Goal: Task Accomplishment & Management: Manage account settings

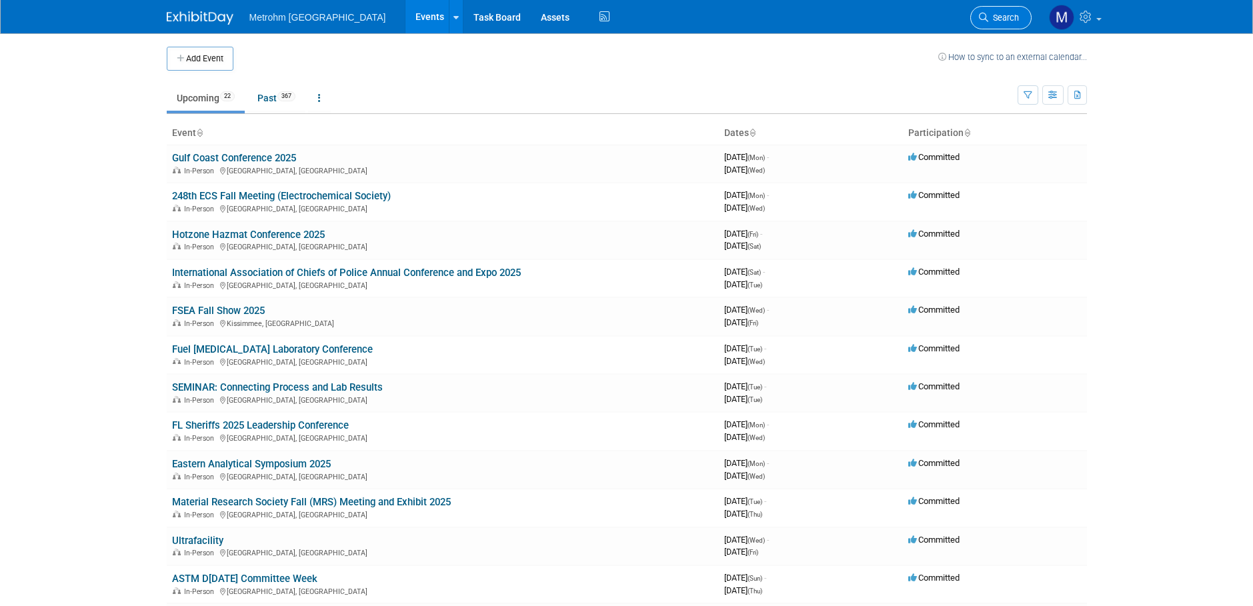
click at [1007, 27] on link "Search" at bounding box center [1001, 17] width 61 height 23
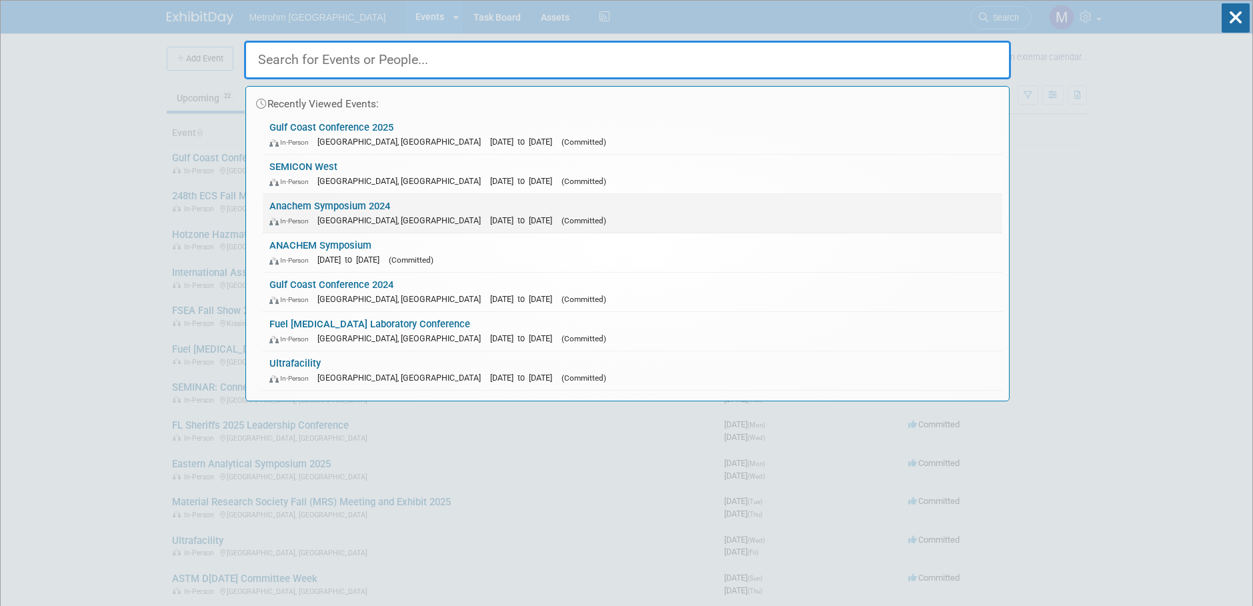
click at [490, 217] on span "[DATE] to [DATE]" at bounding box center [524, 220] width 69 height 10
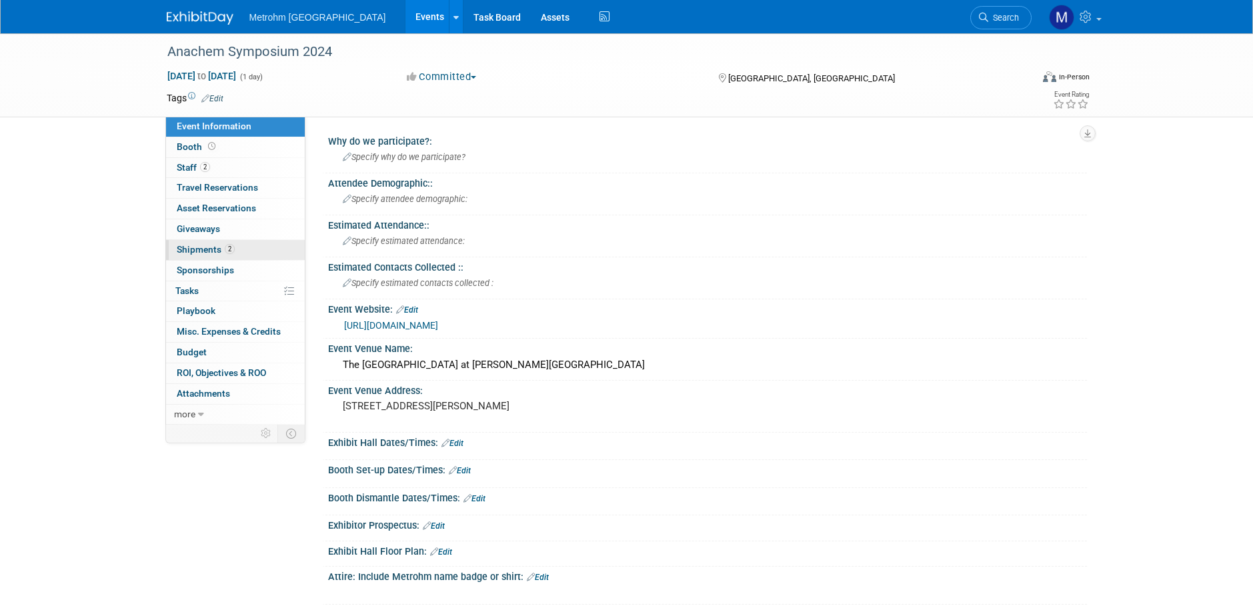
click at [251, 249] on link "2 Shipments 2" at bounding box center [235, 250] width 139 height 20
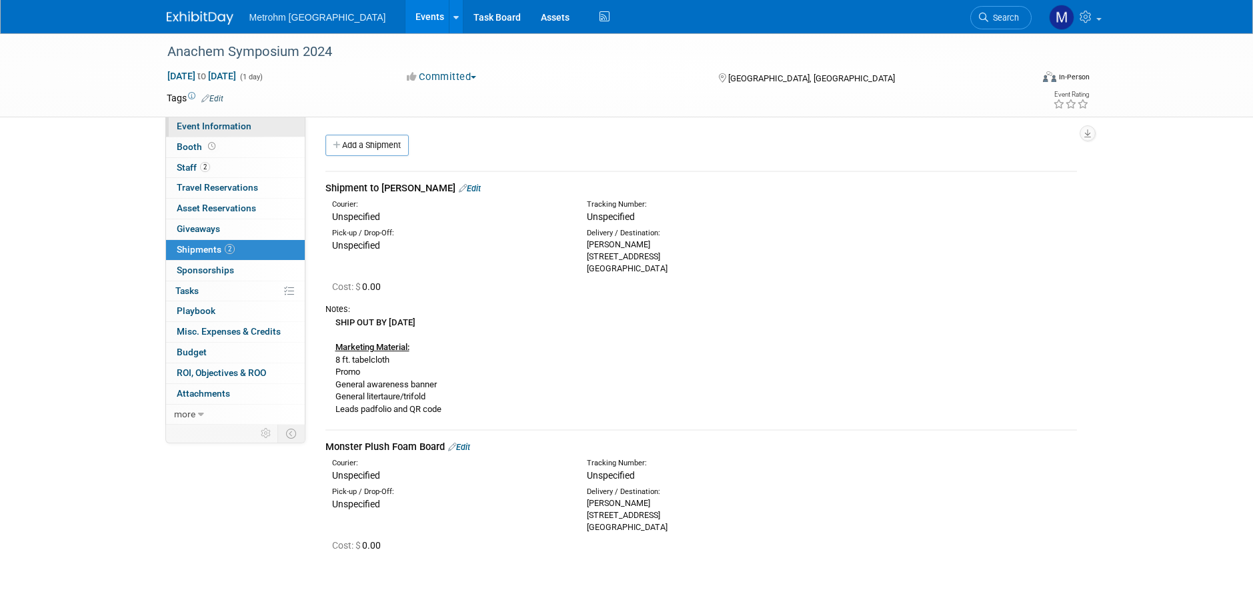
click at [234, 123] on span "Event Information" at bounding box center [214, 126] width 75 height 11
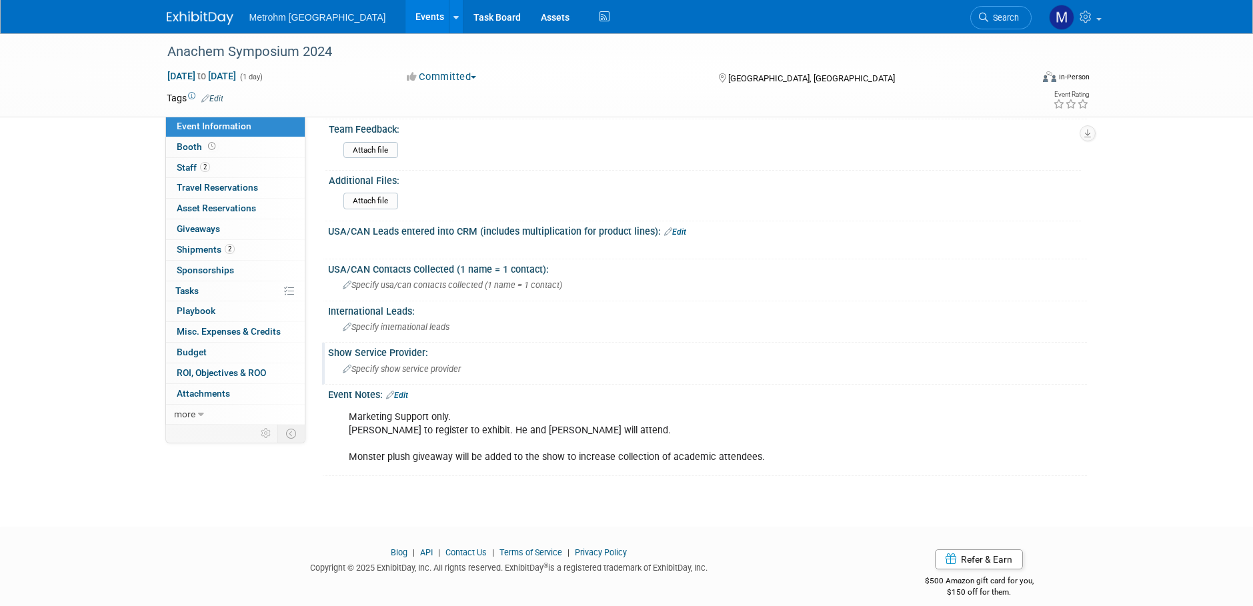
scroll to position [579, 0]
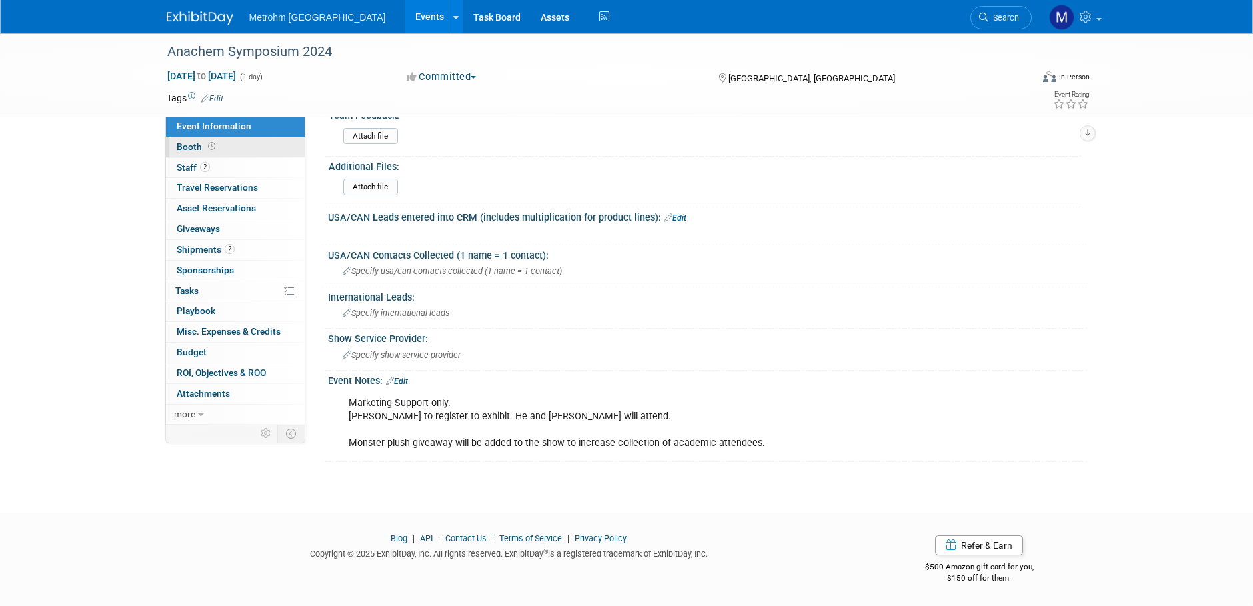
click at [239, 146] on link "Booth" at bounding box center [235, 147] width 139 height 20
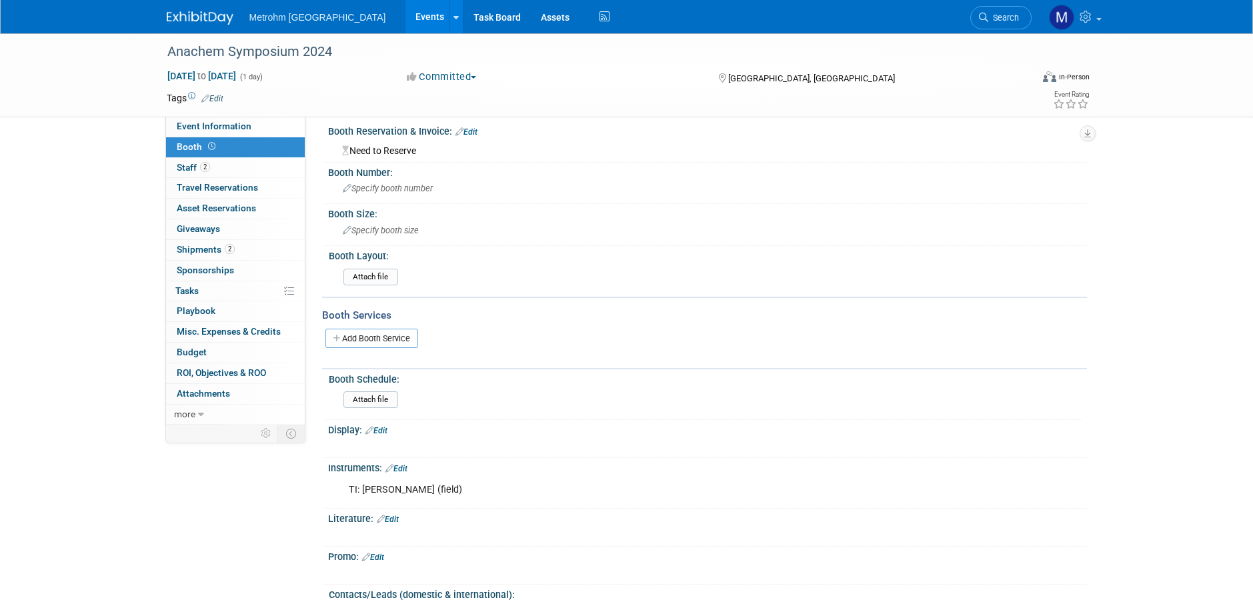
scroll to position [0, 0]
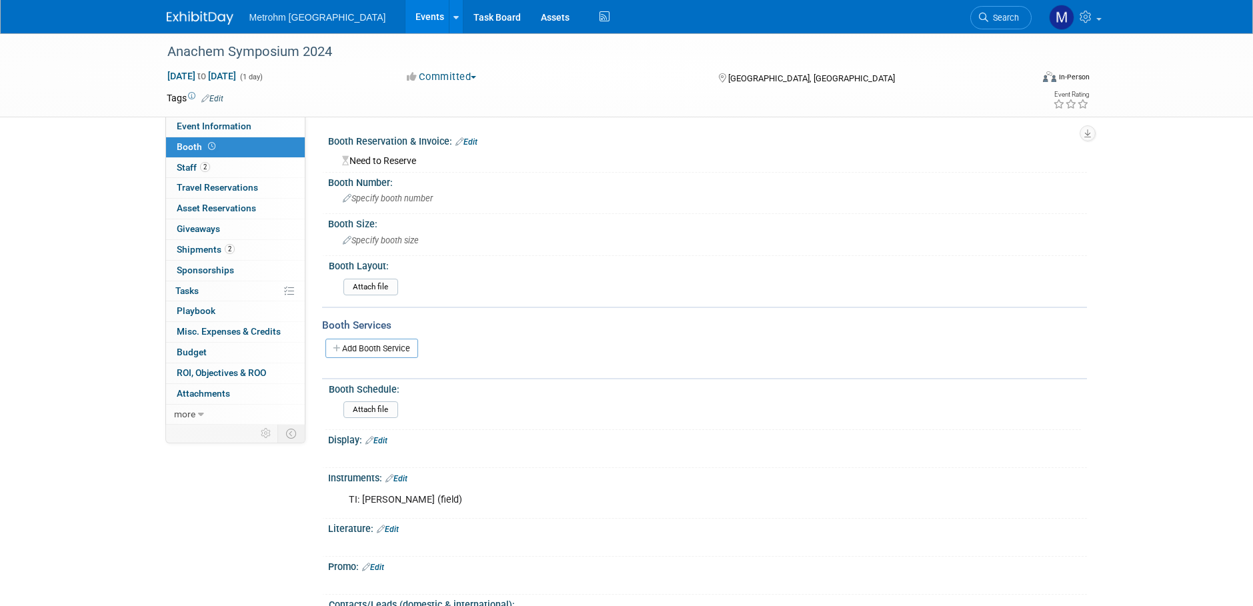
click at [227, 15] on img at bounding box center [200, 17] width 67 height 13
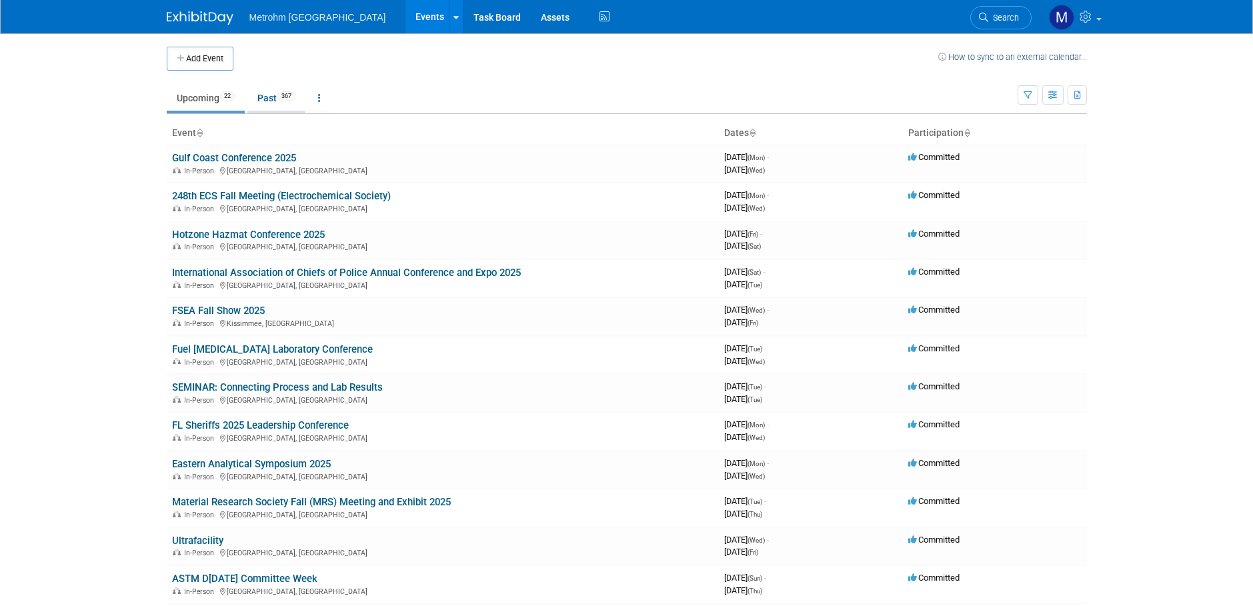
click at [283, 97] on span "367" at bounding box center [286, 96] width 18 height 10
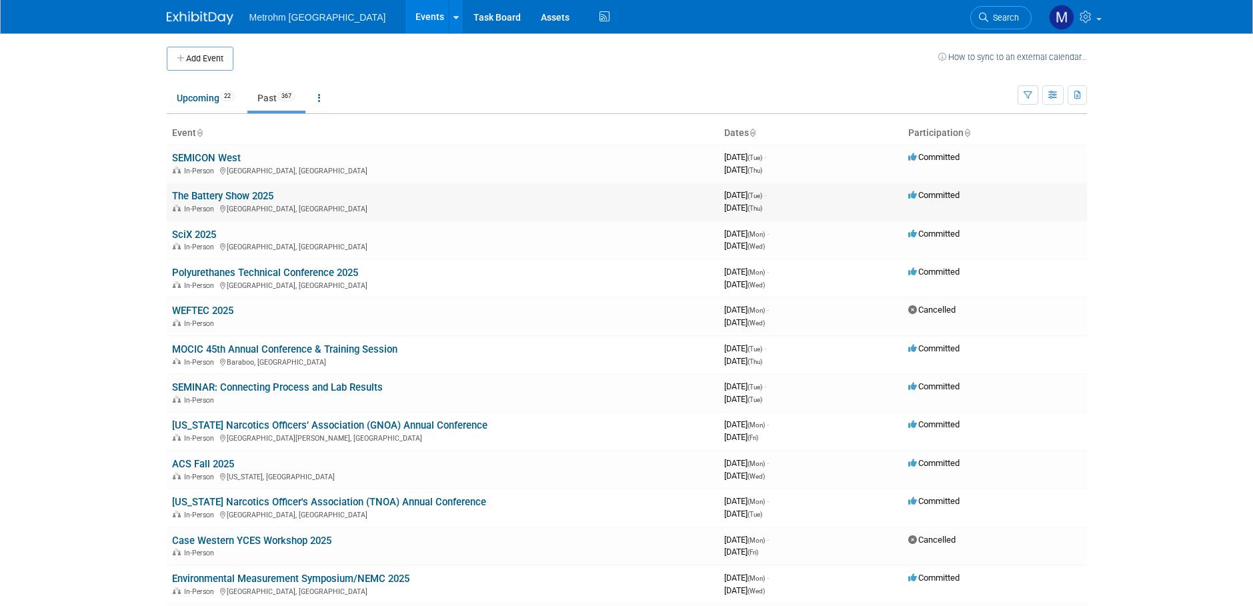
click at [232, 193] on link "The Battery Show 2025" at bounding box center [222, 196] width 101 height 12
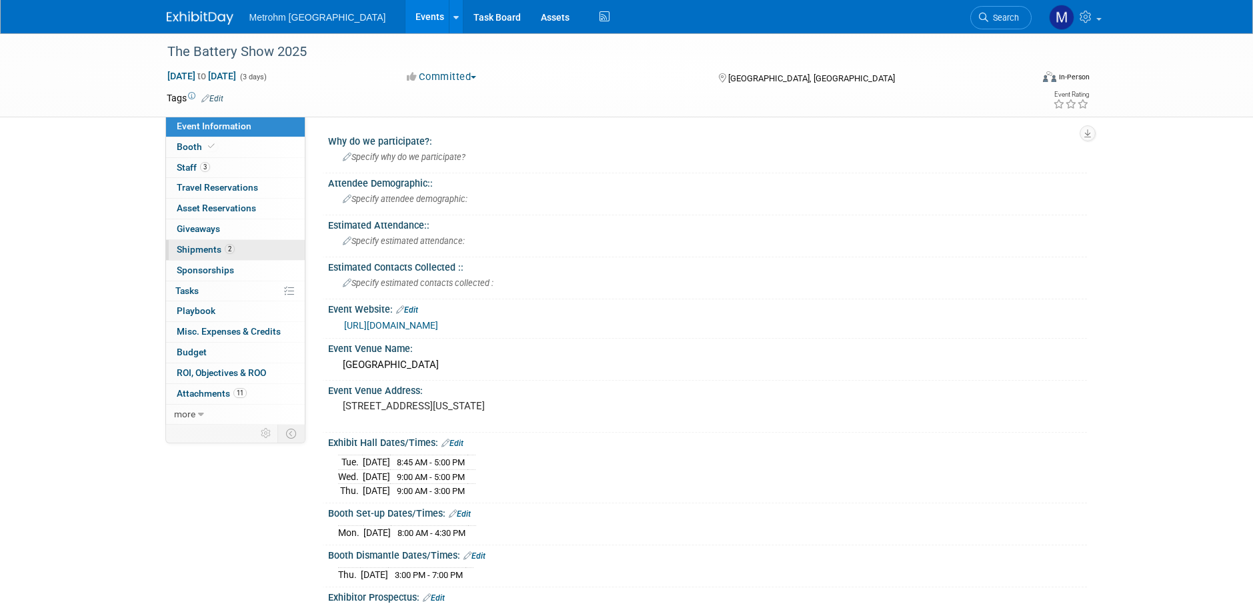
click at [220, 253] on span "Shipments 2" at bounding box center [206, 249] width 58 height 11
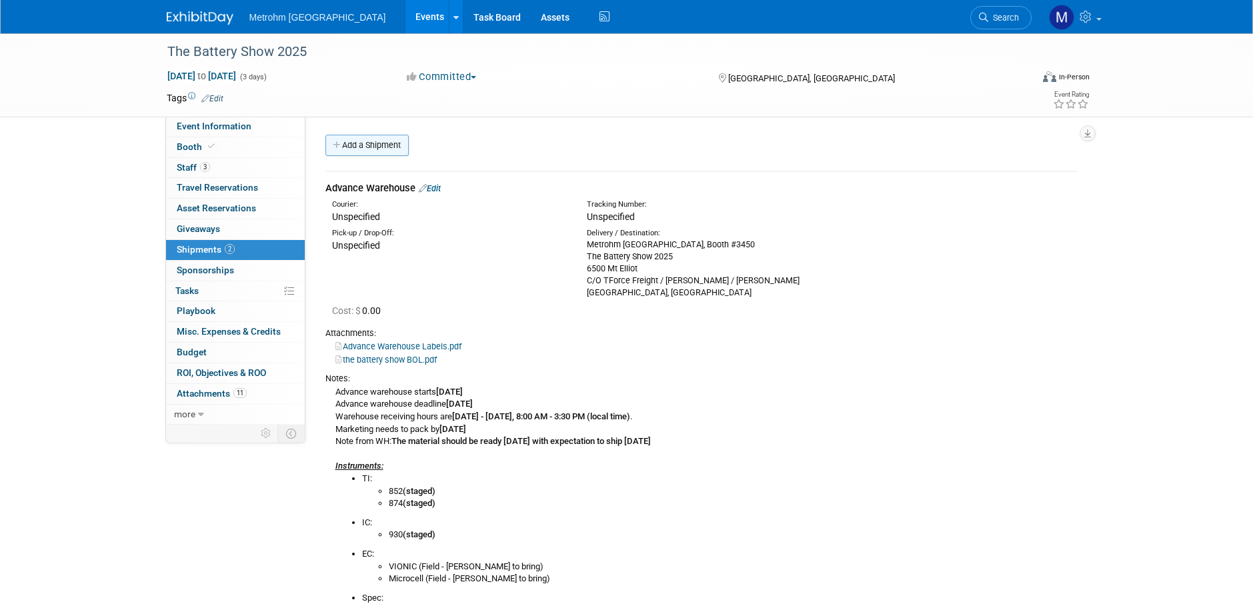
click at [376, 144] on link "Add a Shipment" at bounding box center [367, 145] width 83 height 21
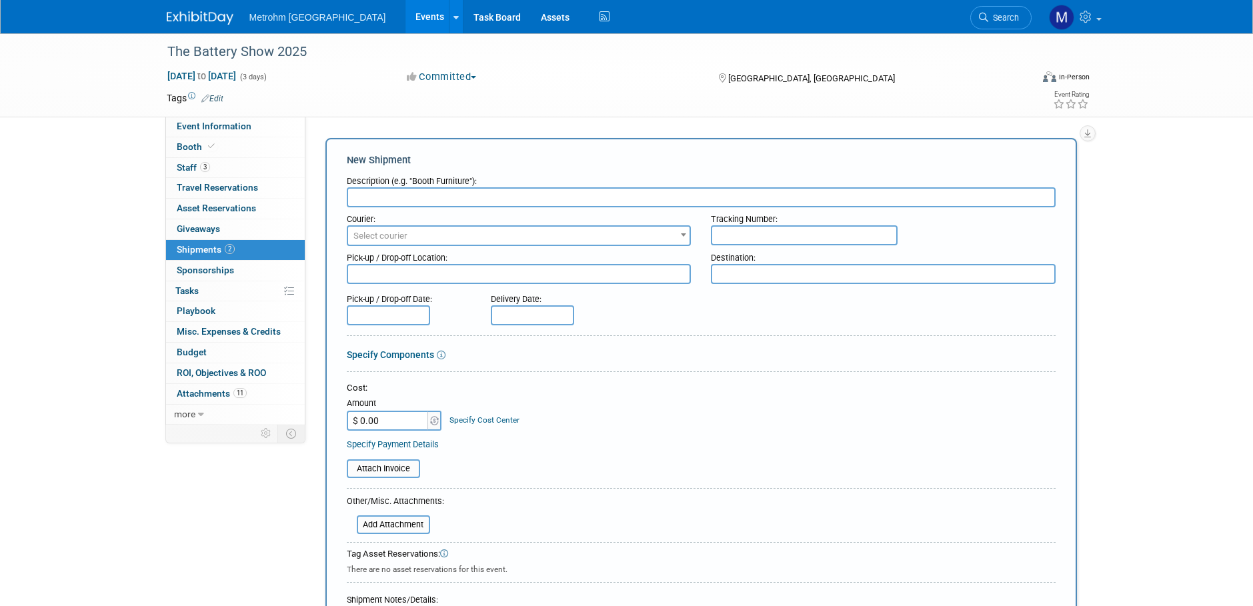
click at [418, 195] on input "text" at bounding box center [701, 197] width 709 height 20
type input "Return/Outbound to MUSA"
click at [778, 280] on textarea at bounding box center [883, 274] width 345 height 20
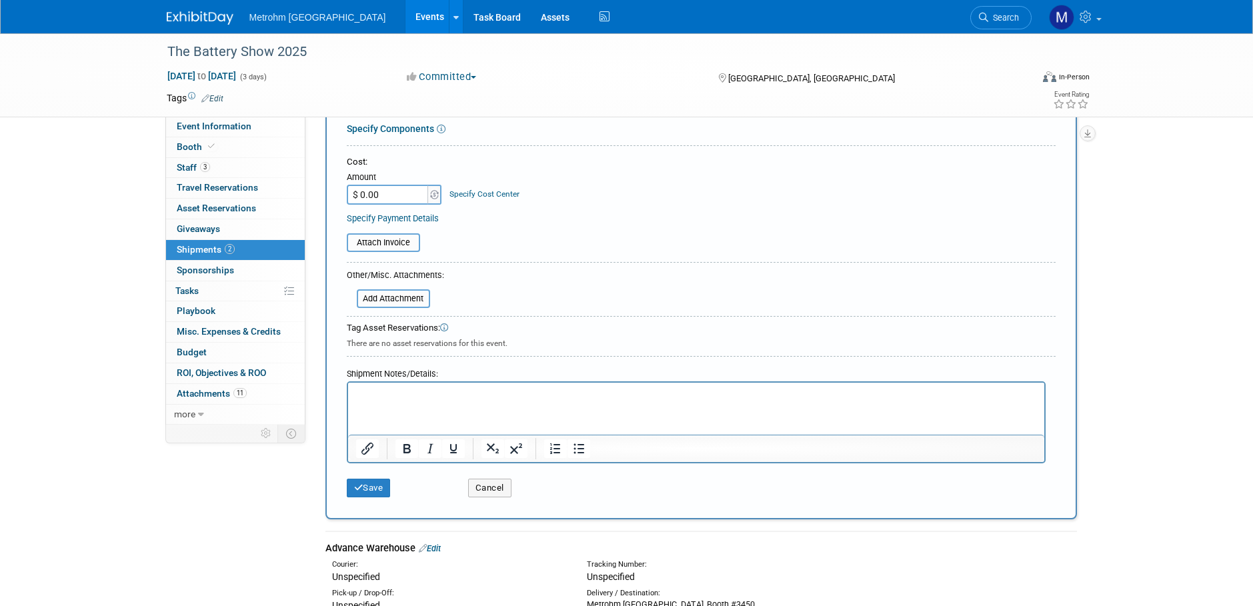
scroll to position [334, 0]
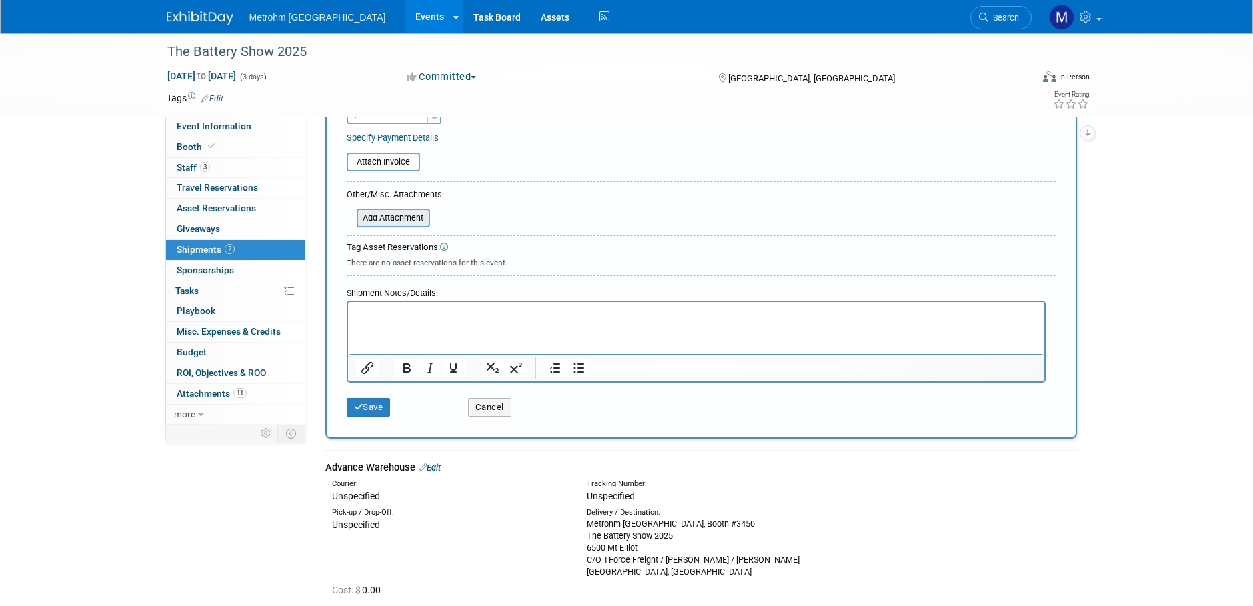
type textarea "MUSA 9250 Camden Field Pkwy Riverview, FL 33578"
click at [421, 211] on input "file" at bounding box center [349, 218] width 159 height 16
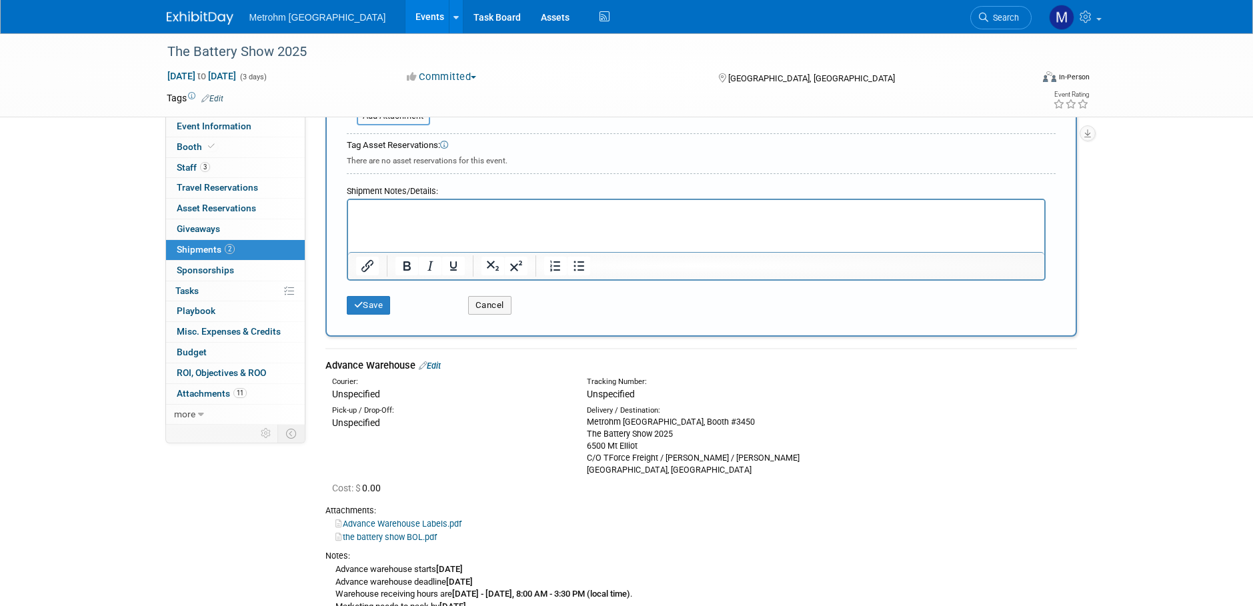
scroll to position [467, 0]
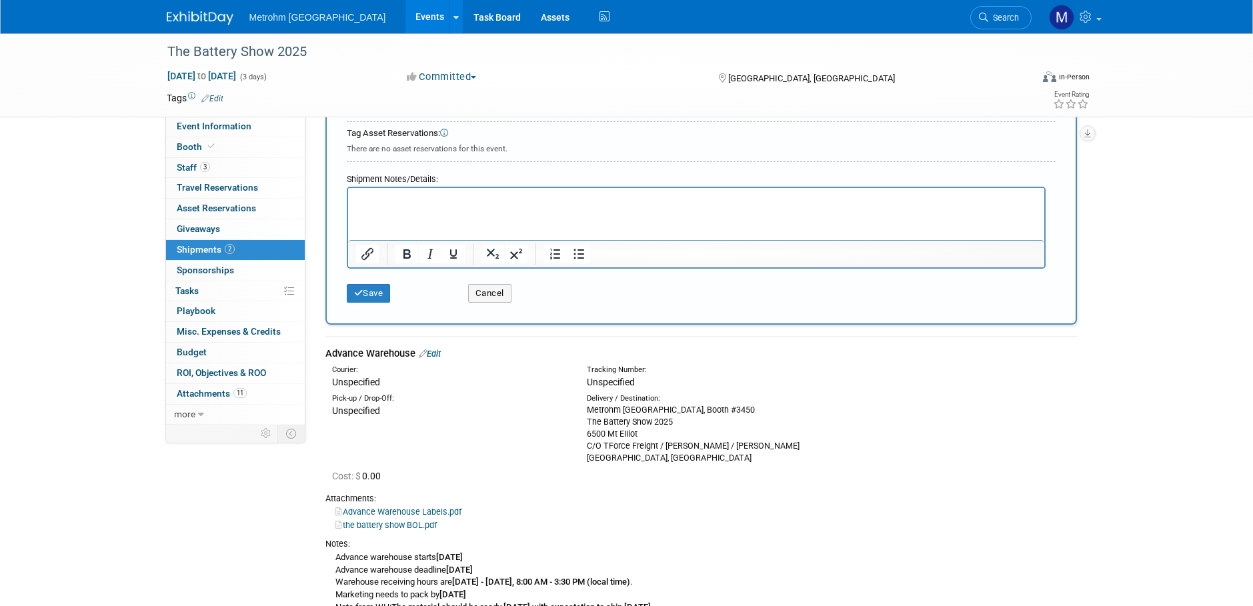
click at [410, 207] on html at bounding box center [696, 197] width 696 height 19
drag, startPoint x: 492, startPoint y: 201, endPoint x: 435, endPoint y: 207, distance: 57.7
click at [435, 207] on html "Shipper's Number: 537722-207" at bounding box center [696, 197] width 696 height 19
copy p "537722-207"
click at [384, 291] on button "Save" at bounding box center [369, 293] width 44 height 19
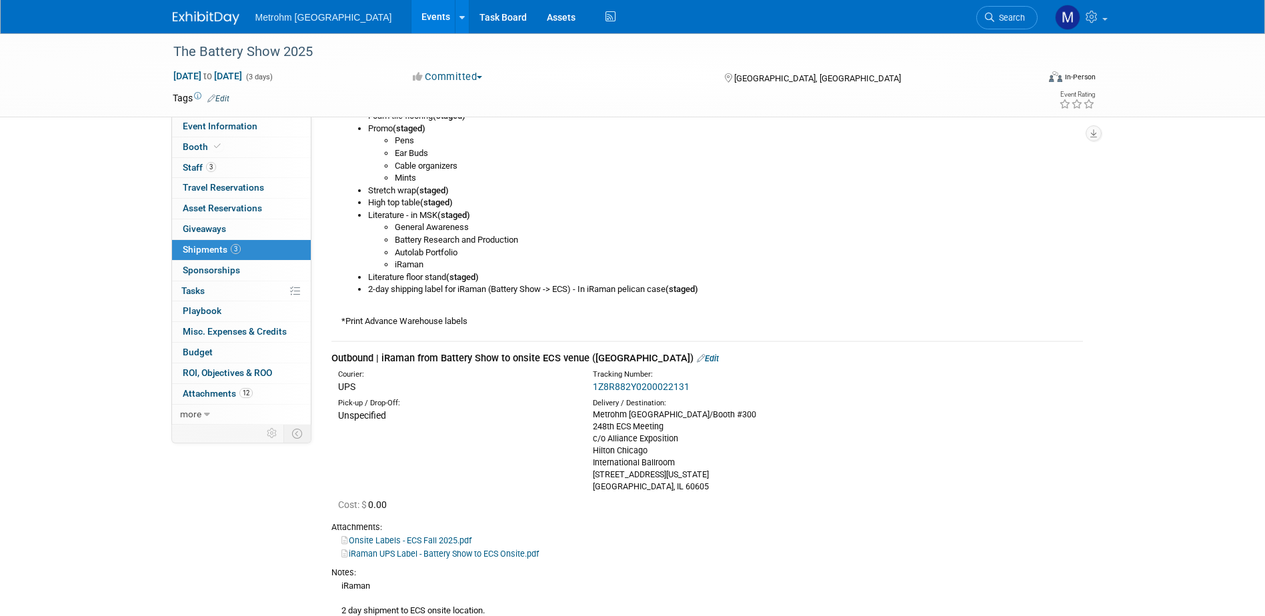
scroll to position [1001, 0]
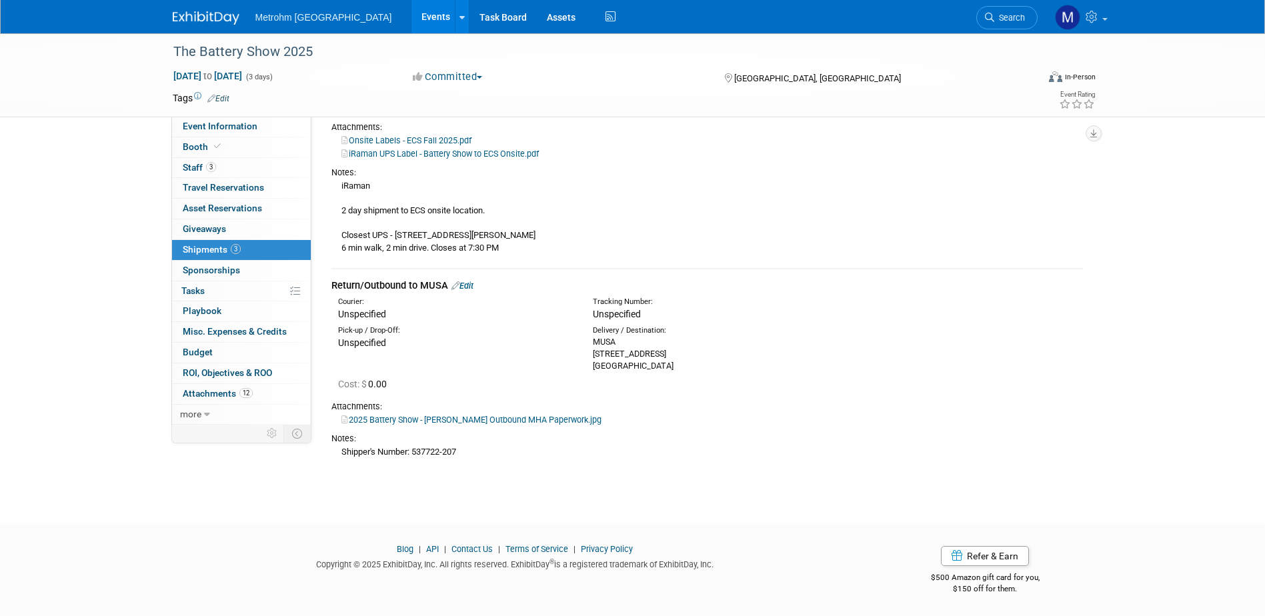
click at [474, 289] on link "Edit" at bounding box center [463, 286] width 22 height 10
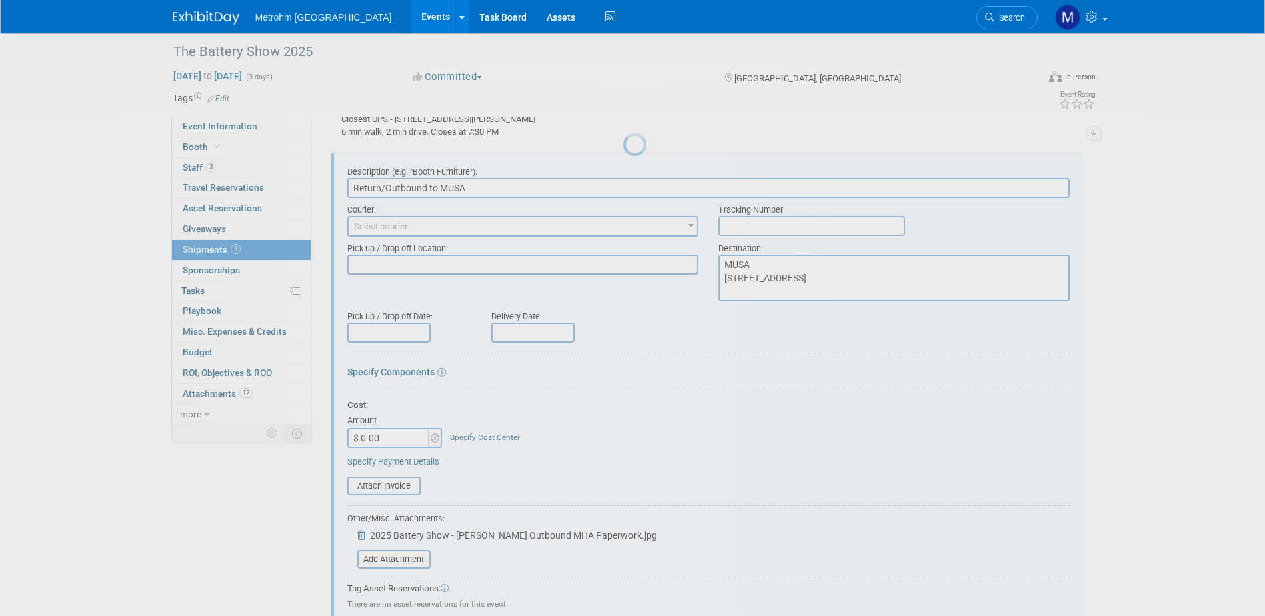
scroll to position [1118, 0]
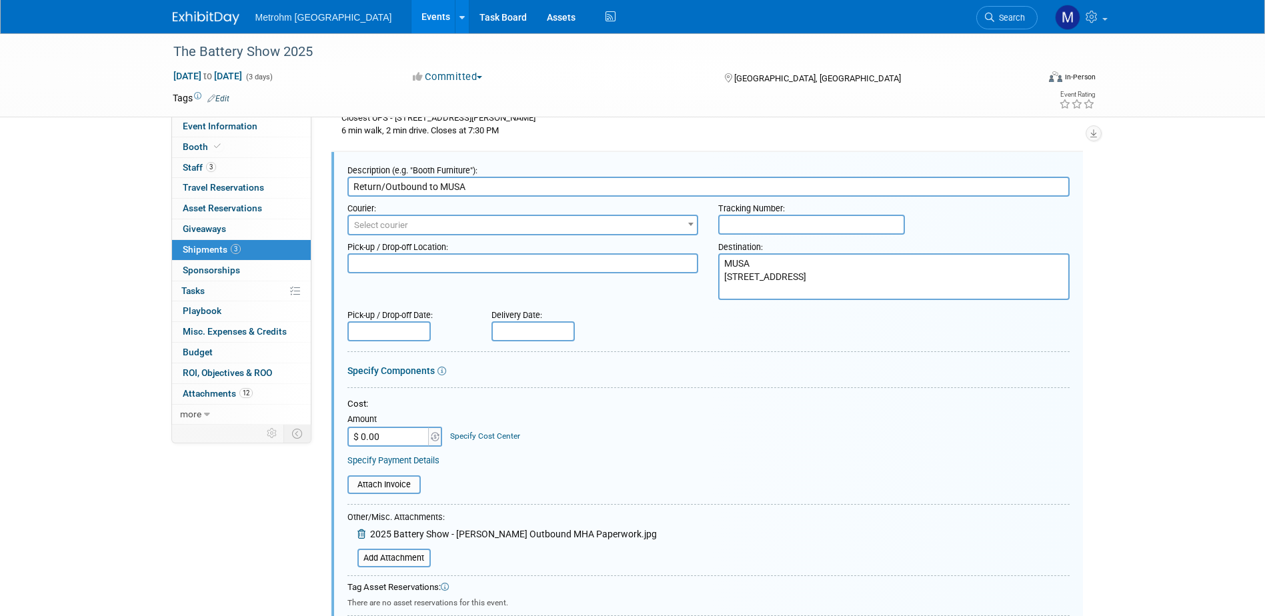
click at [737, 221] on input "text" at bounding box center [811, 225] width 187 height 20
paste input "537722-207"
type input "537722-207"
click at [496, 267] on textarea at bounding box center [524, 263] width 352 height 20
click at [478, 231] on span "Select courier" at bounding box center [523, 225] width 349 height 19
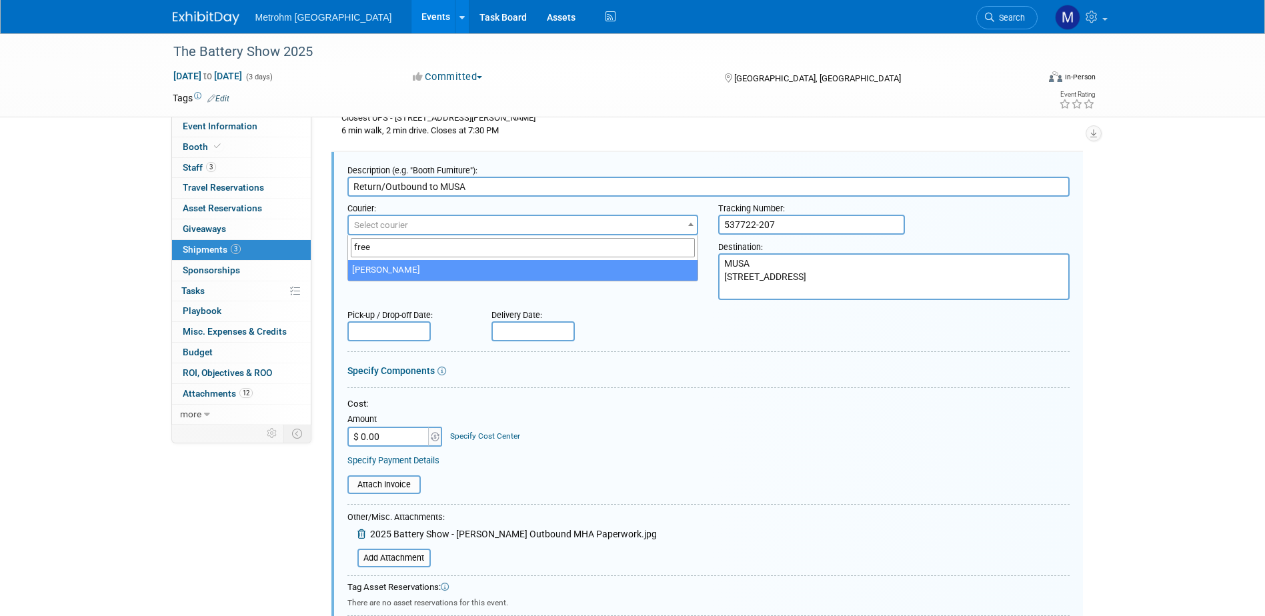
type input "free"
select select "551"
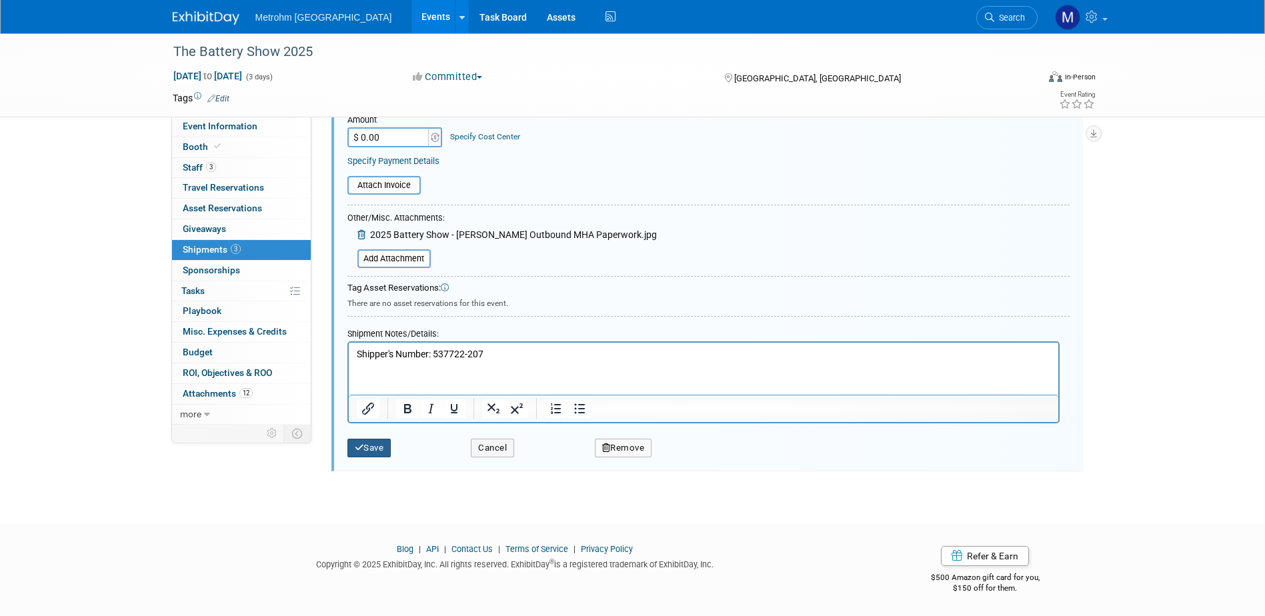
click at [354, 450] on button "Save" at bounding box center [370, 448] width 44 height 19
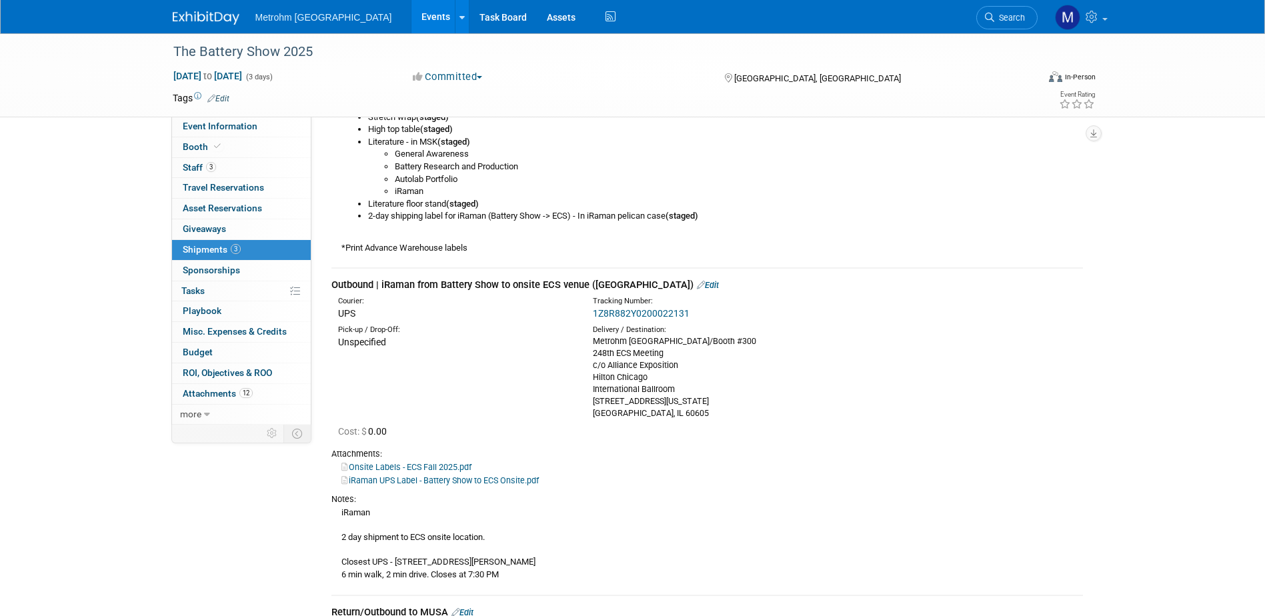
scroll to position [668, 0]
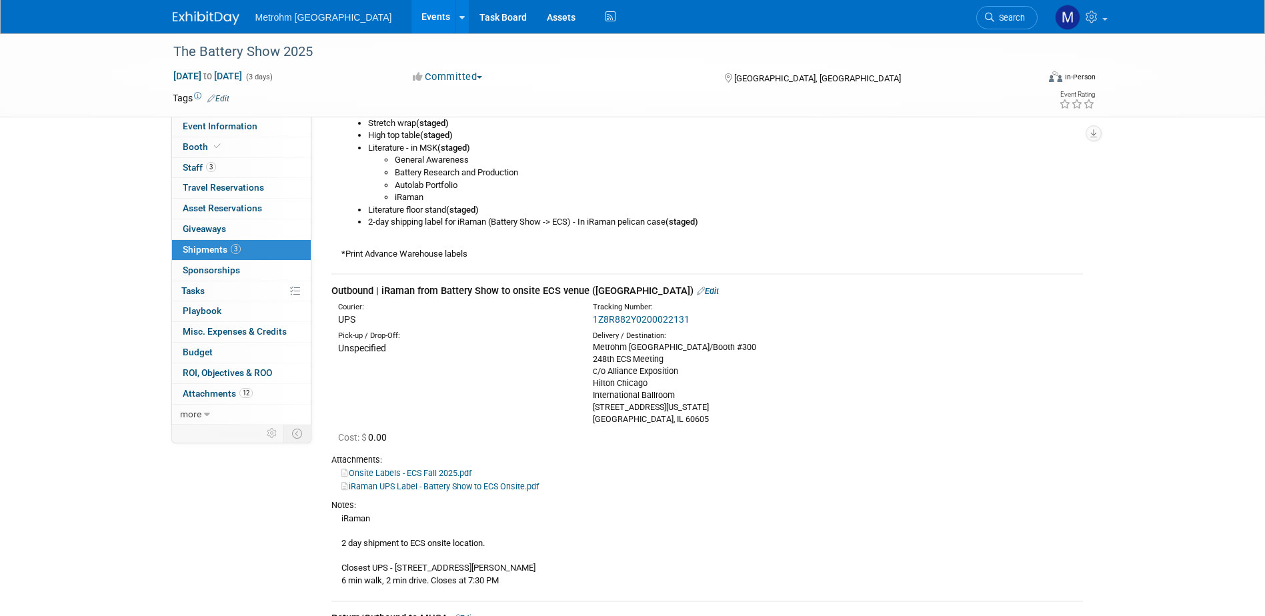
click at [697, 290] on link "Edit" at bounding box center [708, 291] width 22 height 10
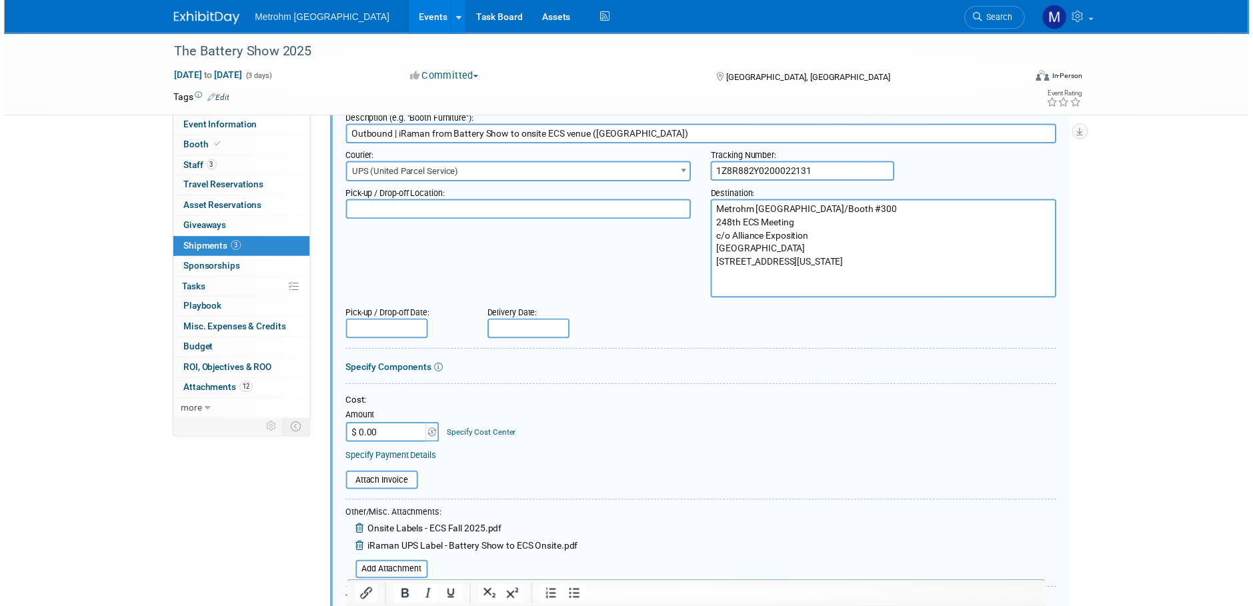
scroll to position [1124, 0]
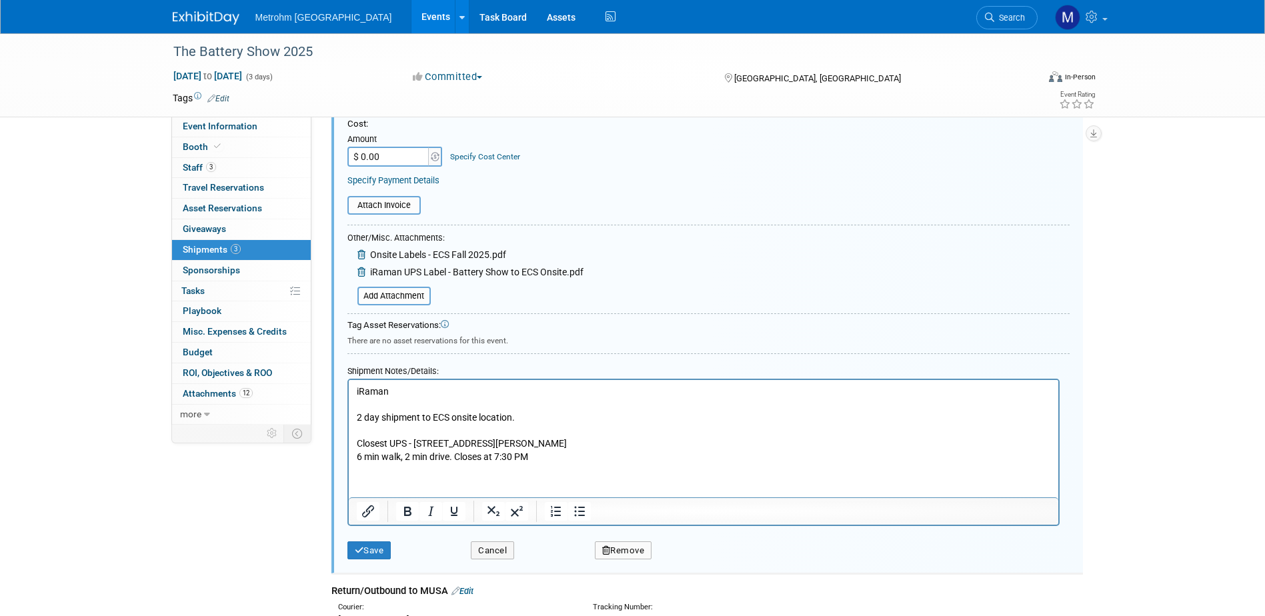
click at [605, 459] on p "iRaman 2 day shipment to ECS onsite location. Closest UPS - 535 Griswold St Sui…" at bounding box center [703, 424] width 694 height 79
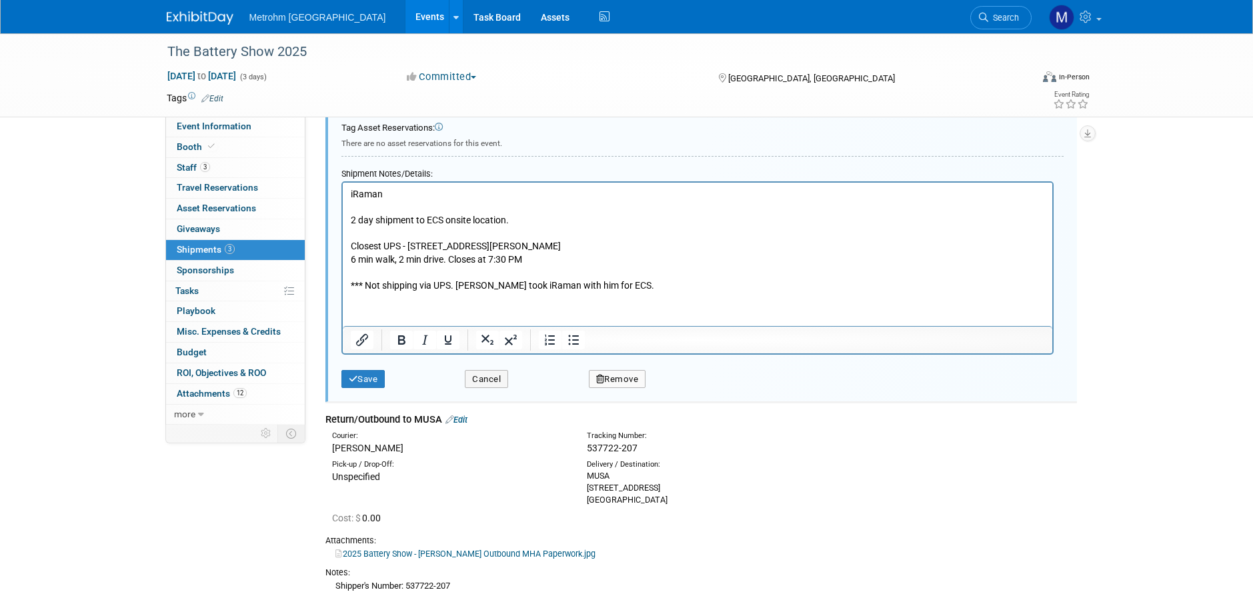
scroll to position [1391, 0]
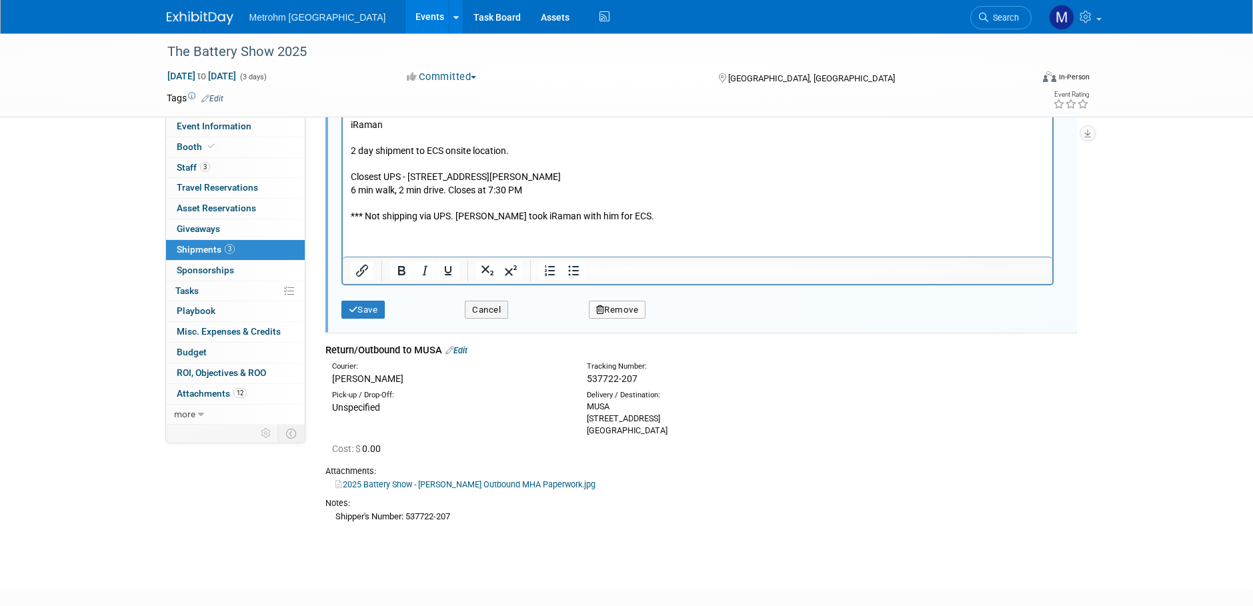
click at [497, 219] on p "*** Not shipping via UPS. Mike Kubiscko took iRaman with him for ECS." at bounding box center [697, 215] width 694 height 13
click at [504, 215] on p "*** Not shipping via UPS. Mike Kubiscko took iRaman with him for ECS." at bounding box center [697, 215] width 694 height 13
click at [506, 217] on p "*** Not shipping via UPS. Mike Kubiscko took iRaman with him for ECS." at bounding box center [697, 215] width 694 height 13
click at [353, 317] on button "Save" at bounding box center [364, 310] width 44 height 19
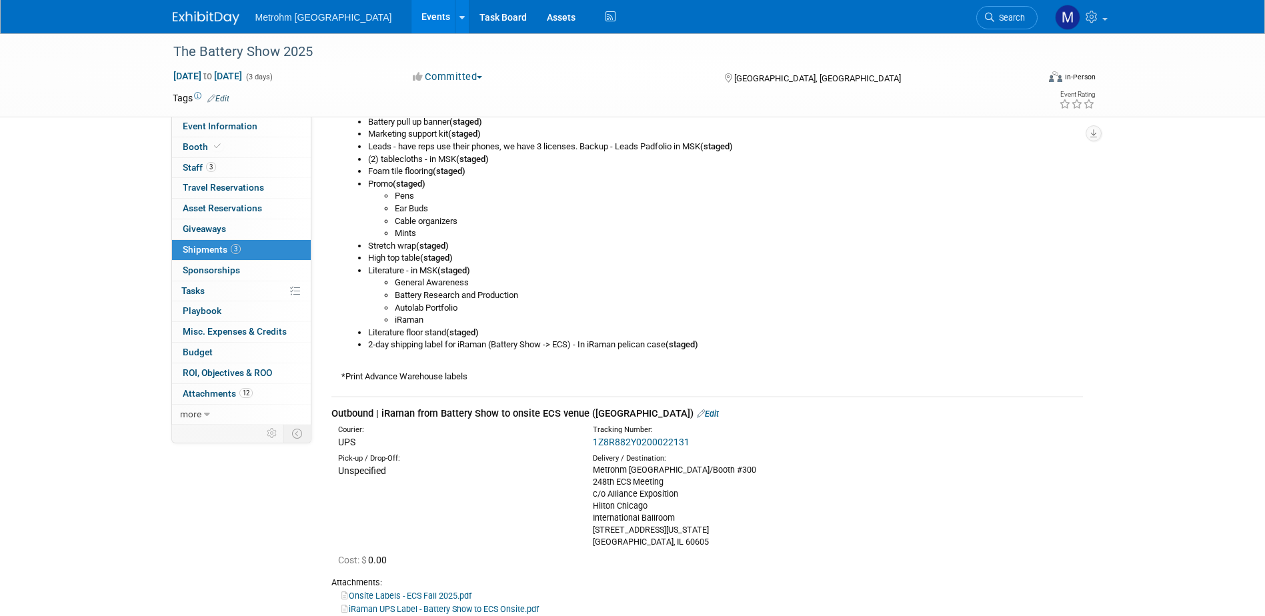
scroll to position [324, 0]
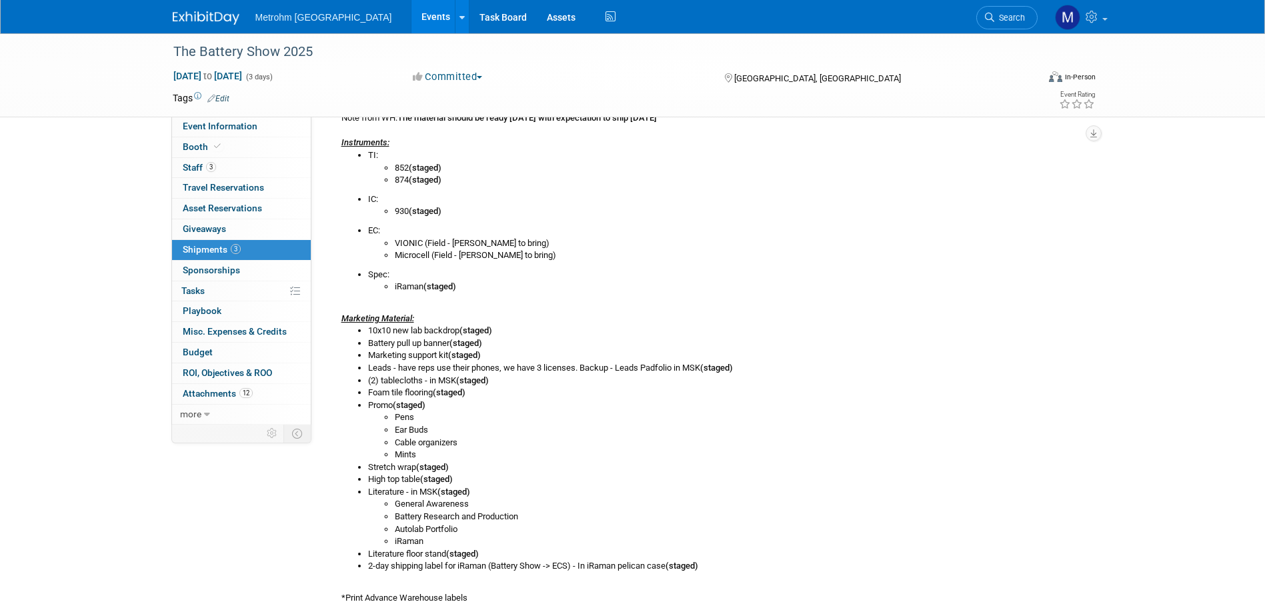
click at [194, 25] on img at bounding box center [206, 17] width 67 height 13
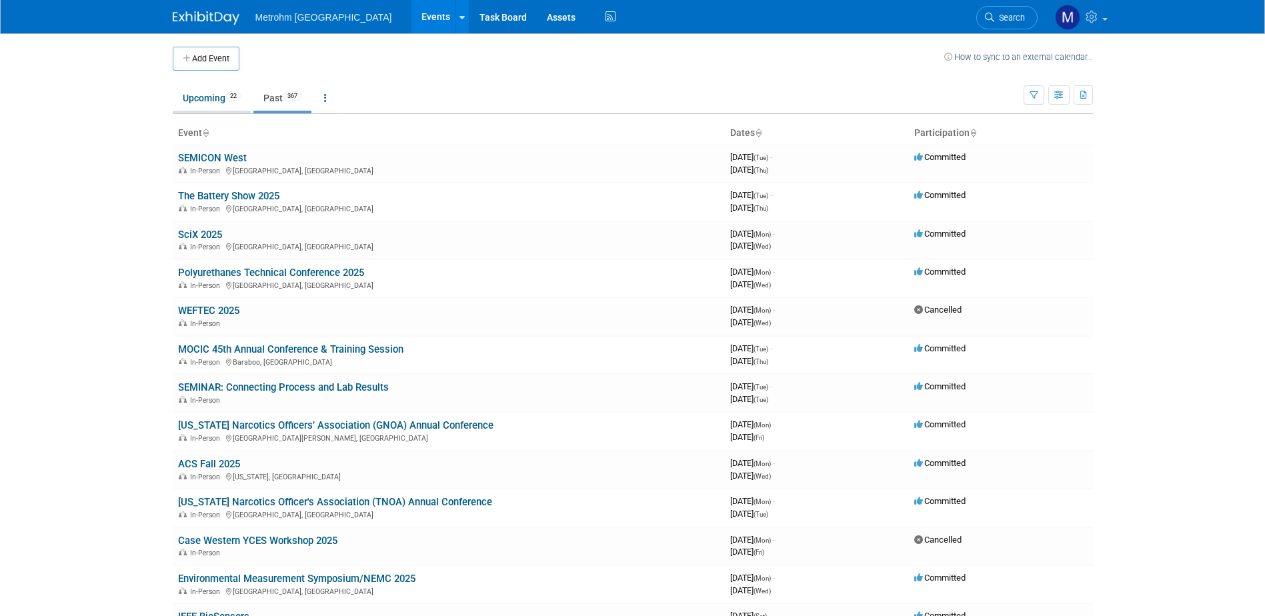
click at [217, 100] on link "Upcoming 22" at bounding box center [212, 97] width 78 height 25
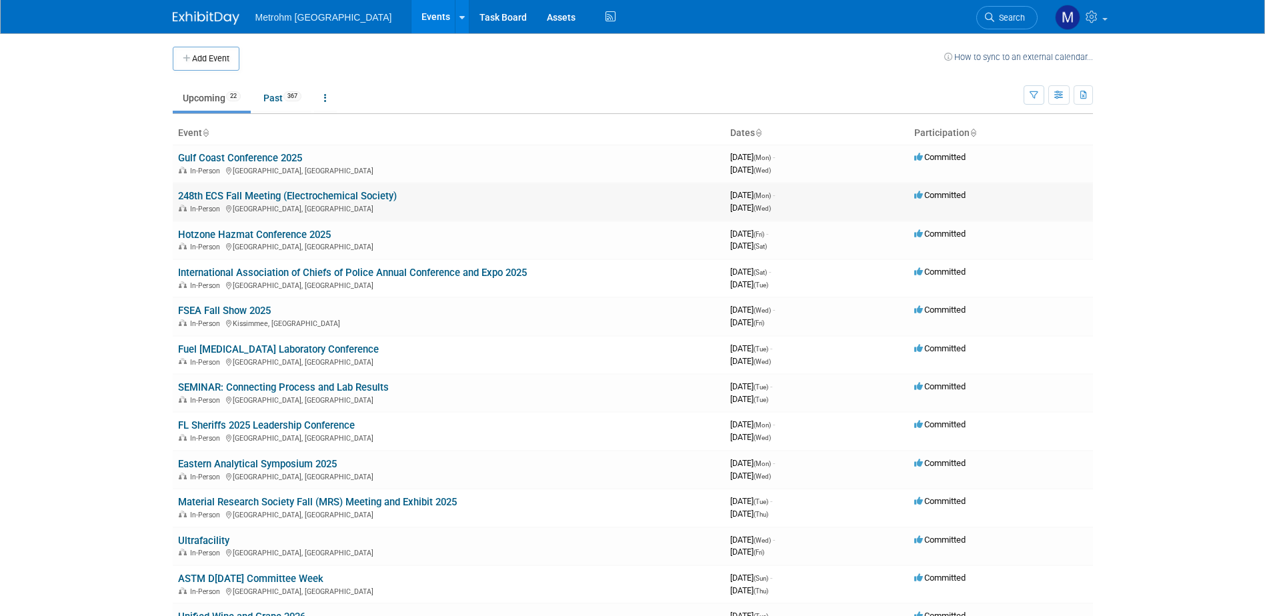
click at [219, 201] on link "248th ECS Fall Meeting (Electrochemical Society)" at bounding box center [287, 196] width 219 height 12
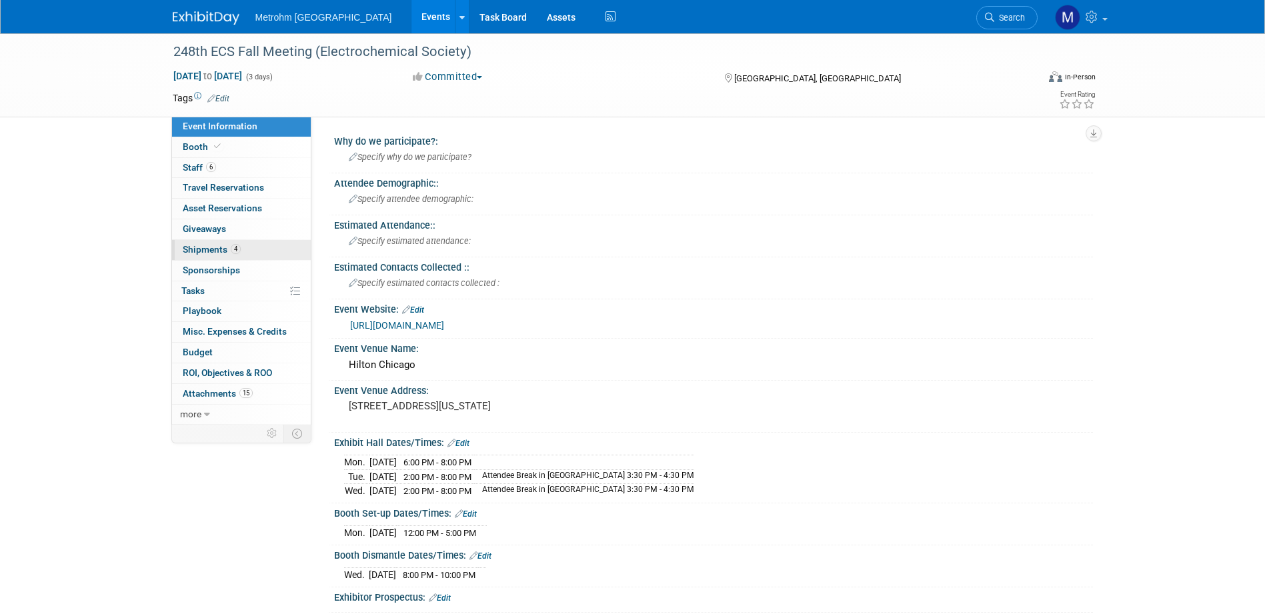
click at [236, 255] on link "4 Shipments 4" at bounding box center [241, 250] width 139 height 20
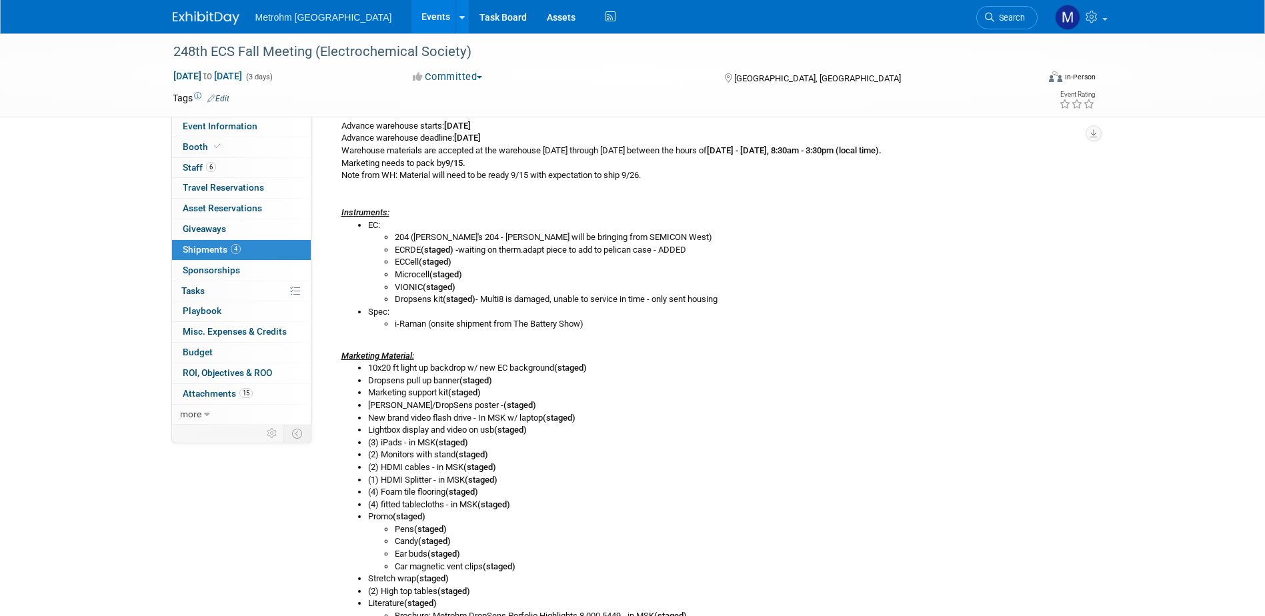
scroll to position [67, 0]
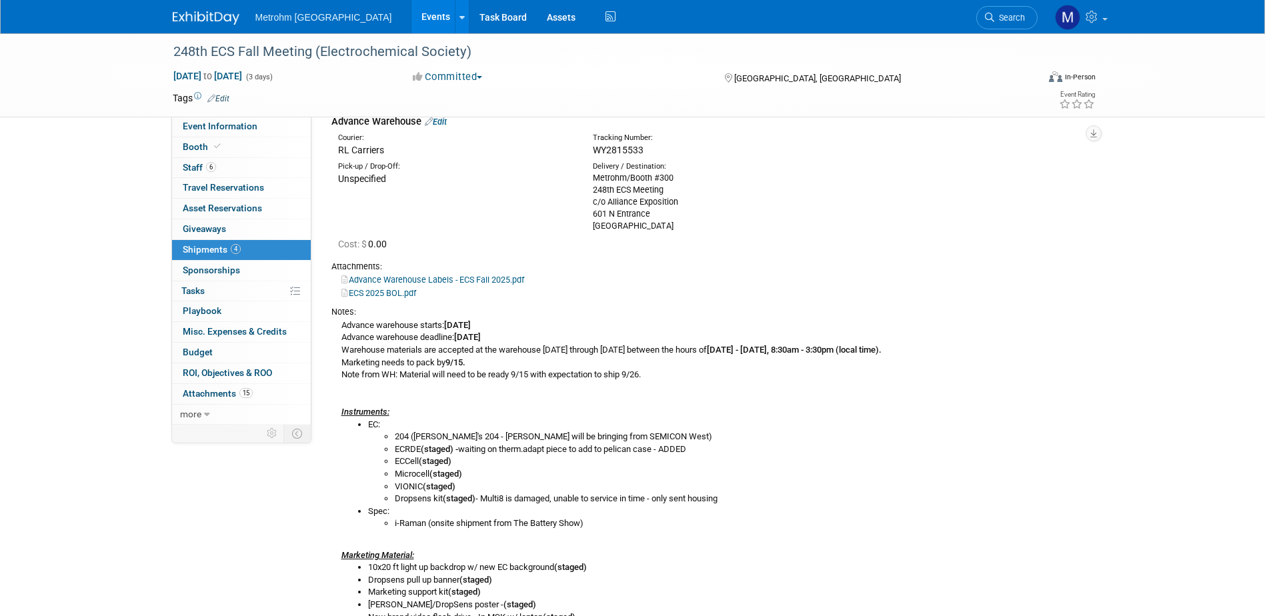
click at [225, 17] on img at bounding box center [206, 17] width 67 height 13
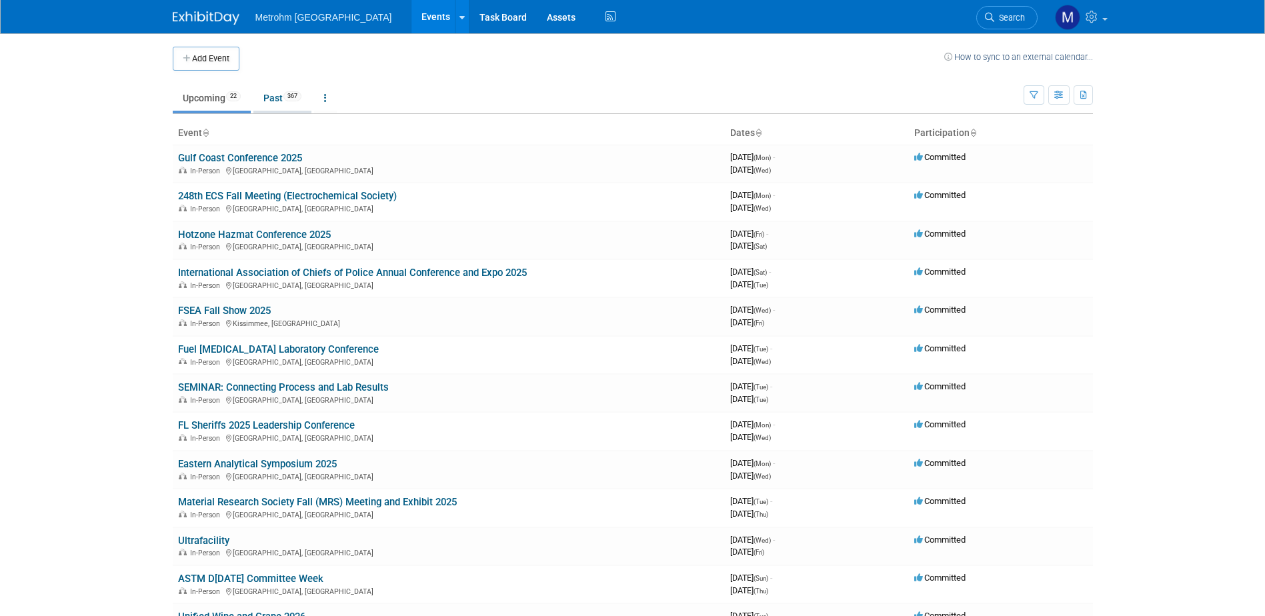
click at [283, 106] on link "Past 367" at bounding box center [282, 97] width 58 height 25
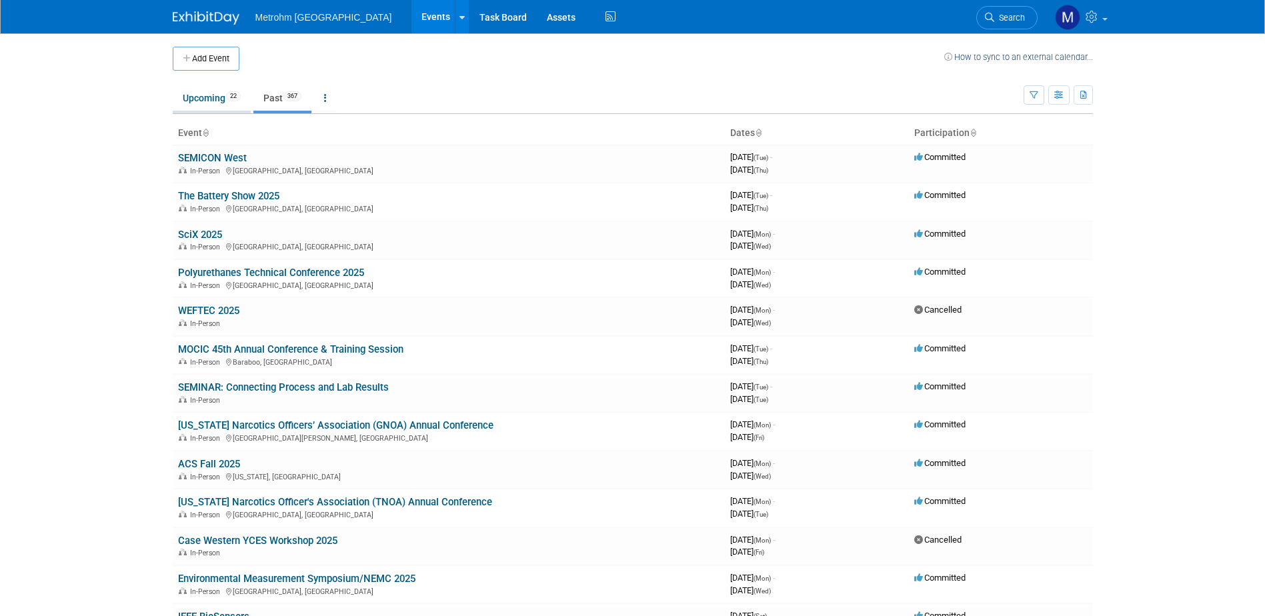
click at [203, 99] on link "Upcoming 22" at bounding box center [212, 97] width 78 height 25
